Goal: Task Accomplishment & Management: Manage account settings

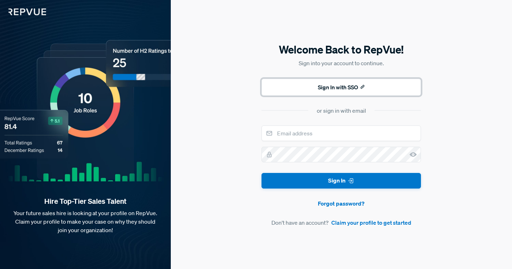
click at [345, 92] on button "Sign In with SSO" at bounding box center [342, 87] width 160 height 17
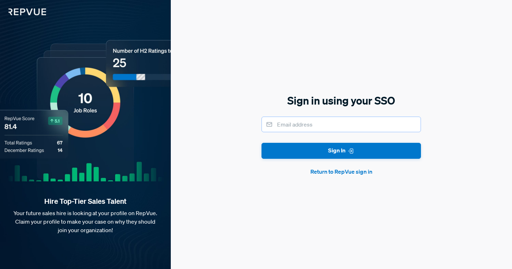
click at [331, 127] on input "email" at bounding box center [342, 125] width 160 height 16
type input "[PERSON_NAME][EMAIL_ADDRESS][PERSON_NAME][DOMAIN_NAME]"
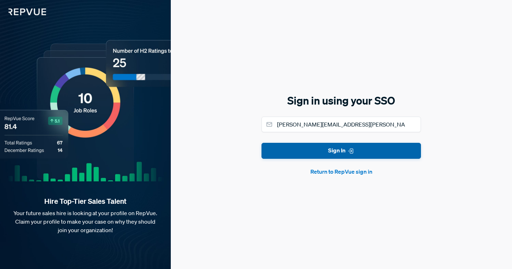
click at [335, 148] on button "Sign In" at bounding box center [342, 151] width 160 height 16
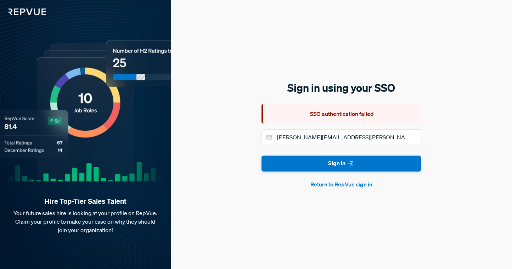
click at [342, 185] on button "Return to RepVue sign in" at bounding box center [342, 184] width 160 height 9
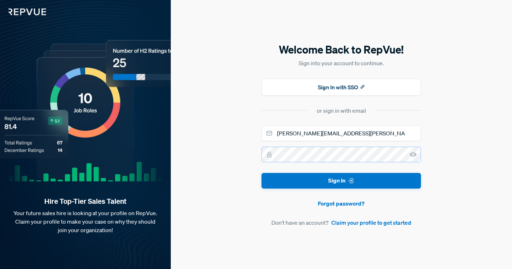
click at [262, 173] on button "Sign In" at bounding box center [342, 181] width 160 height 16
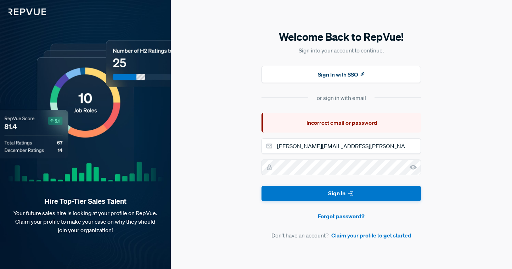
click at [367, 96] on section "or sign in with email" at bounding box center [342, 98] width 160 height 9
click at [335, 217] on link "Forgot password?" at bounding box center [342, 216] width 160 height 9
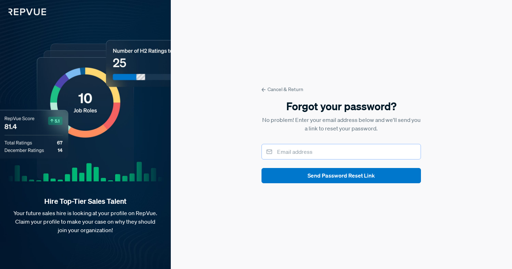
click at [349, 147] on input "email" at bounding box center [342, 152] width 160 height 16
drag, startPoint x: 288, startPoint y: 152, endPoint x: 383, endPoint y: 150, distance: 95.8
click at [383, 150] on input "[EMAIL_ADDRESS][DOMAIN_NAME]" at bounding box center [342, 152] width 160 height 16
type input "[PERSON_NAME][EMAIL_ADDRESS][PERSON_NAME][DOMAIN_NAME]"
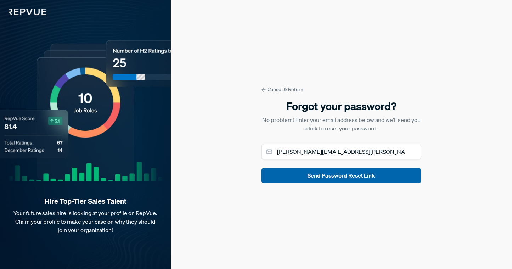
click at [356, 179] on button "Send Password Reset Link" at bounding box center [342, 175] width 160 height 15
